Goal: Task Accomplishment & Management: Use online tool/utility

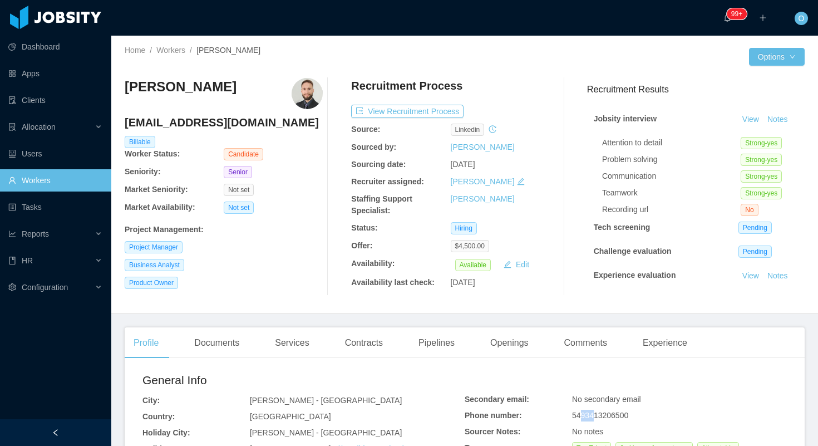
drag, startPoint x: 584, startPoint y: 417, endPoint x: 598, endPoint y: 416, distance: 14.0
click at [598, 416] on span "5493413206500" at bounding box center [600, 415] width 56 height 9
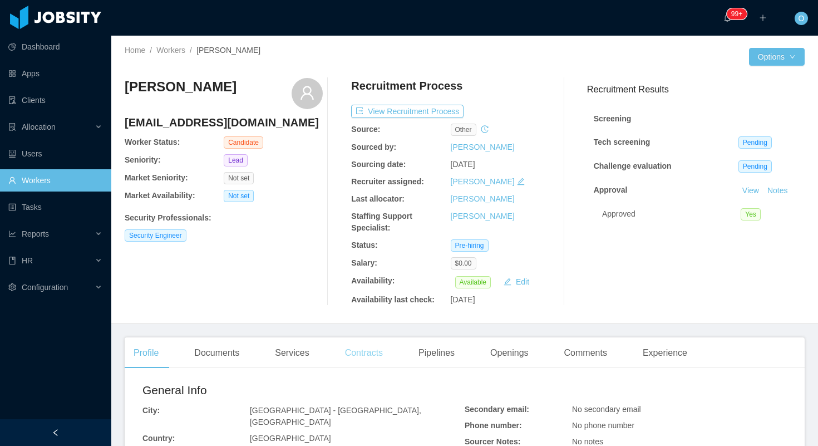
click at [371, 365] on div "Contracts" at bounding box center [364, 352] width 56 height 31
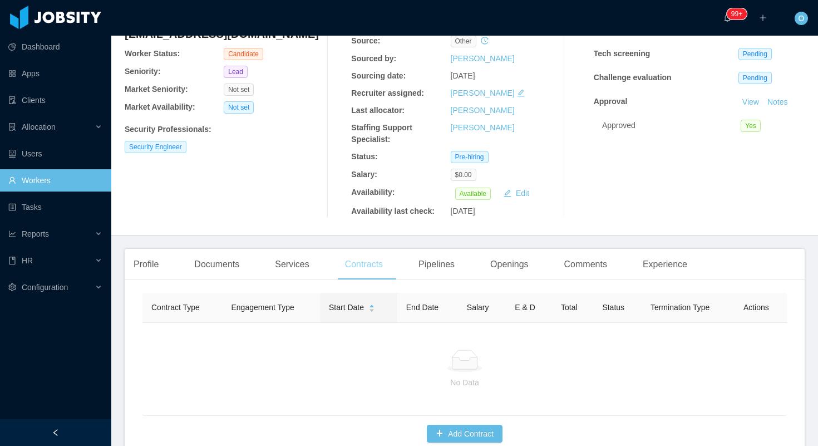
scroll to position [145, 0]
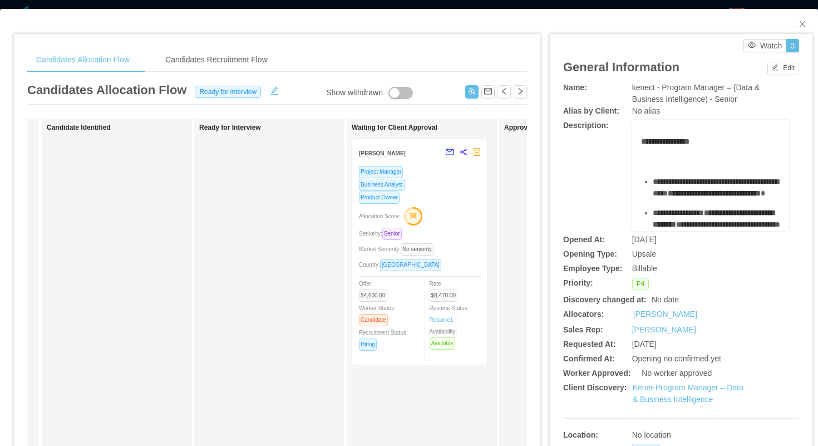
scroll to position [0, 163]
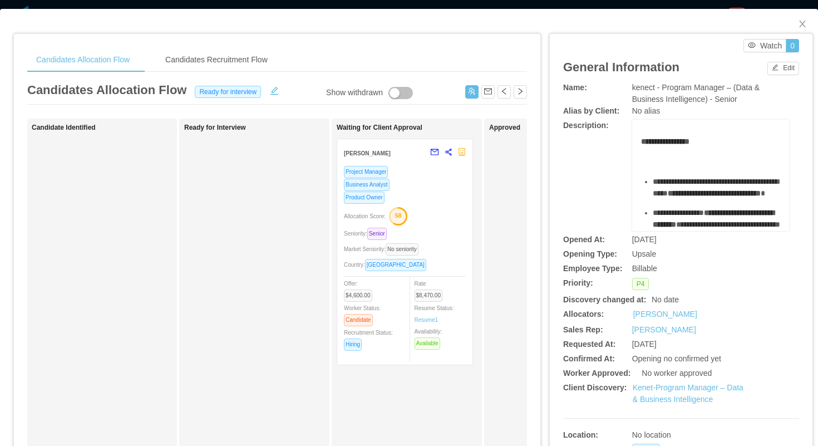
click at [440, 195] on div "Product Owner" at bounding box center [405, 197] width 122 height 13
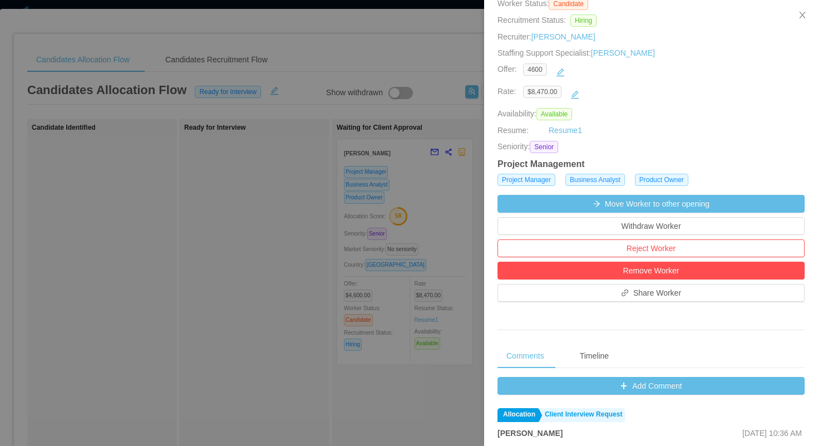
scroll to position [152, 0]
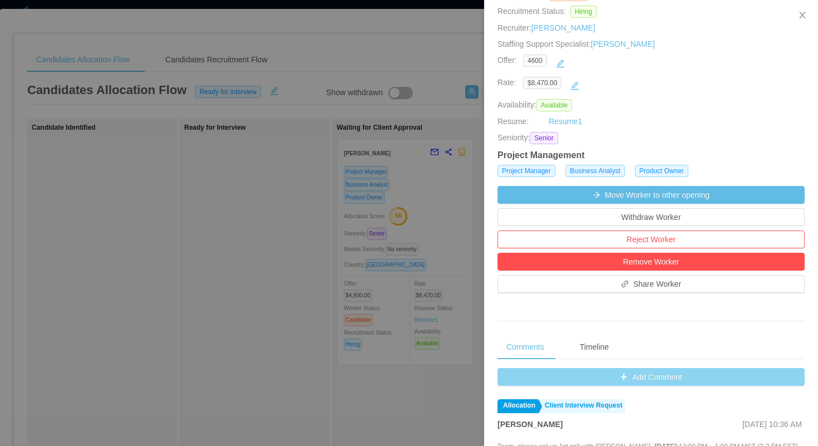
click at [526, 376] on button "Add Comment" at bounding box center [651, 377] width 307 height 18
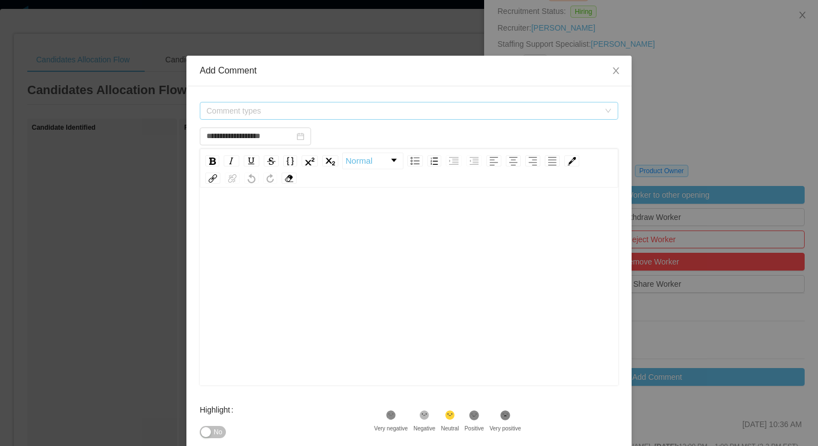
click at [421, 111] on span "Comment types" at bounding box center [402, 110] width 393 height 11
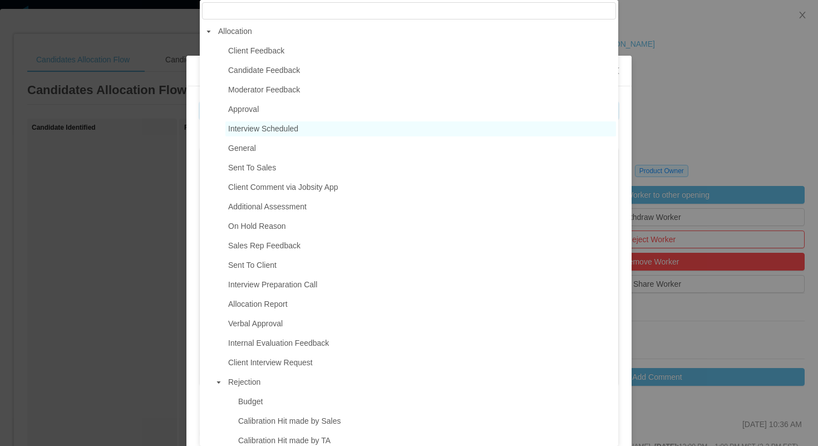
click at [311, 130] on span "Interview Scheduled" at bounding box center [420, 128] width 391 height 15
type input "**********"
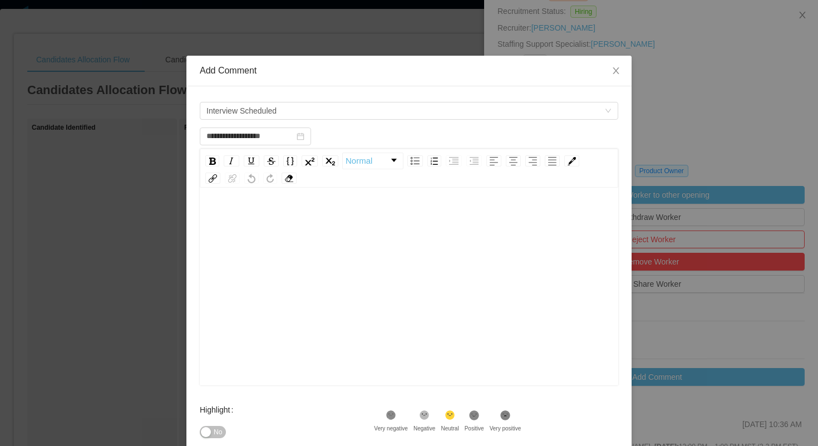
click at [301, 262] on div "rdw-editor" at bounding box center [409, 303] width 401 height 195
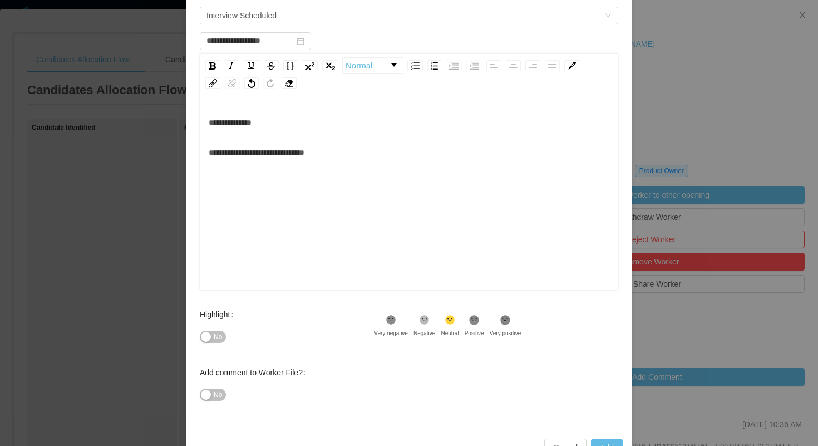
scroll to position [111, 0]
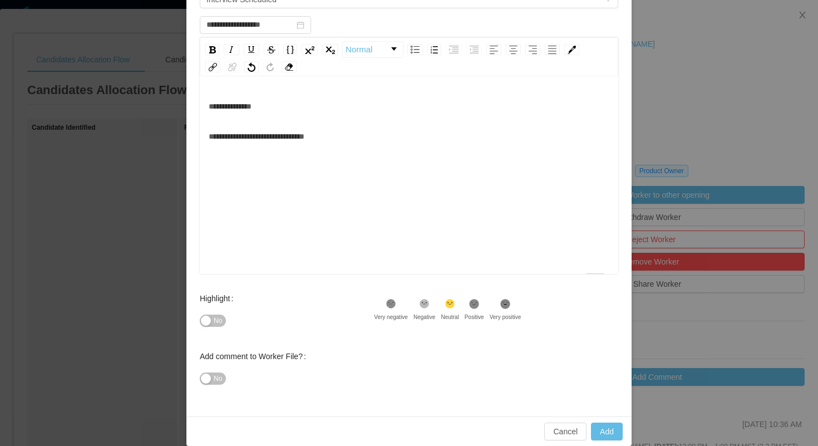
click at [478, 303] on icon at bounding box center [474, 303] width 9 height 9
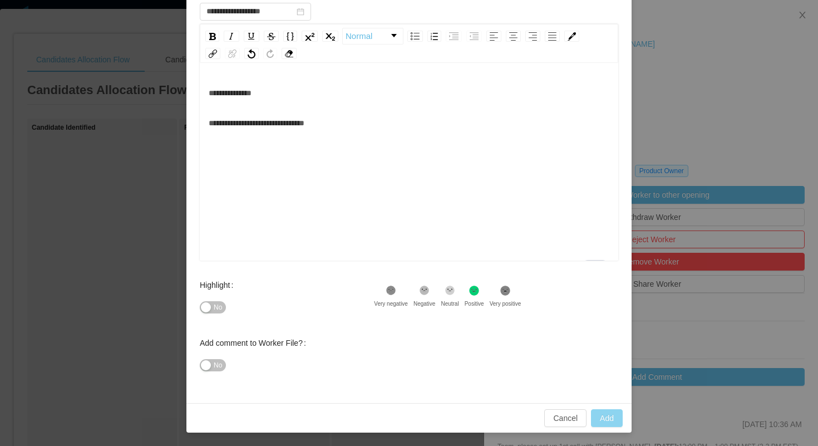
click at [599, 418] on button "Add" at bounding box center [607, 418] width 32 height 18
type input "**********"
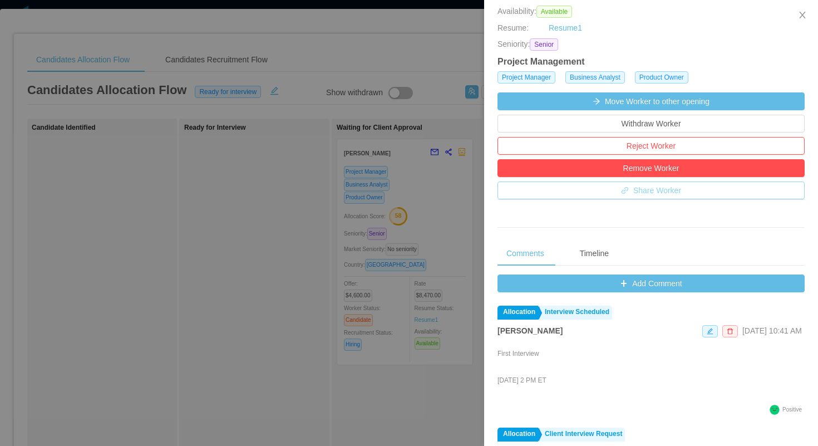
scroll to position [248, 0]
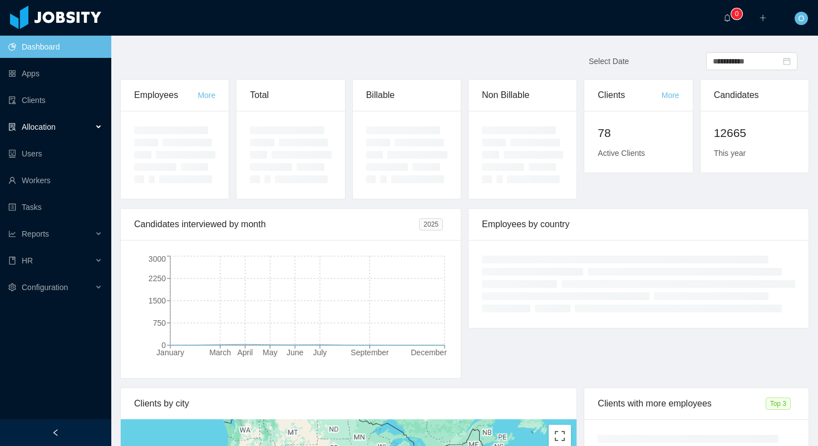
click at [86, 129] on div "Allocation" at bounding box center [55, 127] width 111 height 22
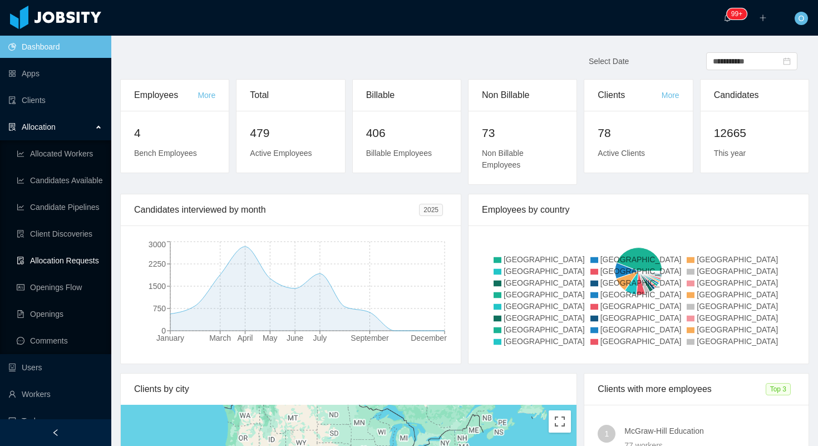
click at [74, 261] on link "Allocation Requests" at bounding box center [60, 260] width 86 height 22
